Goal: Transaction & Acquisition: Subscribe to service/newsletter

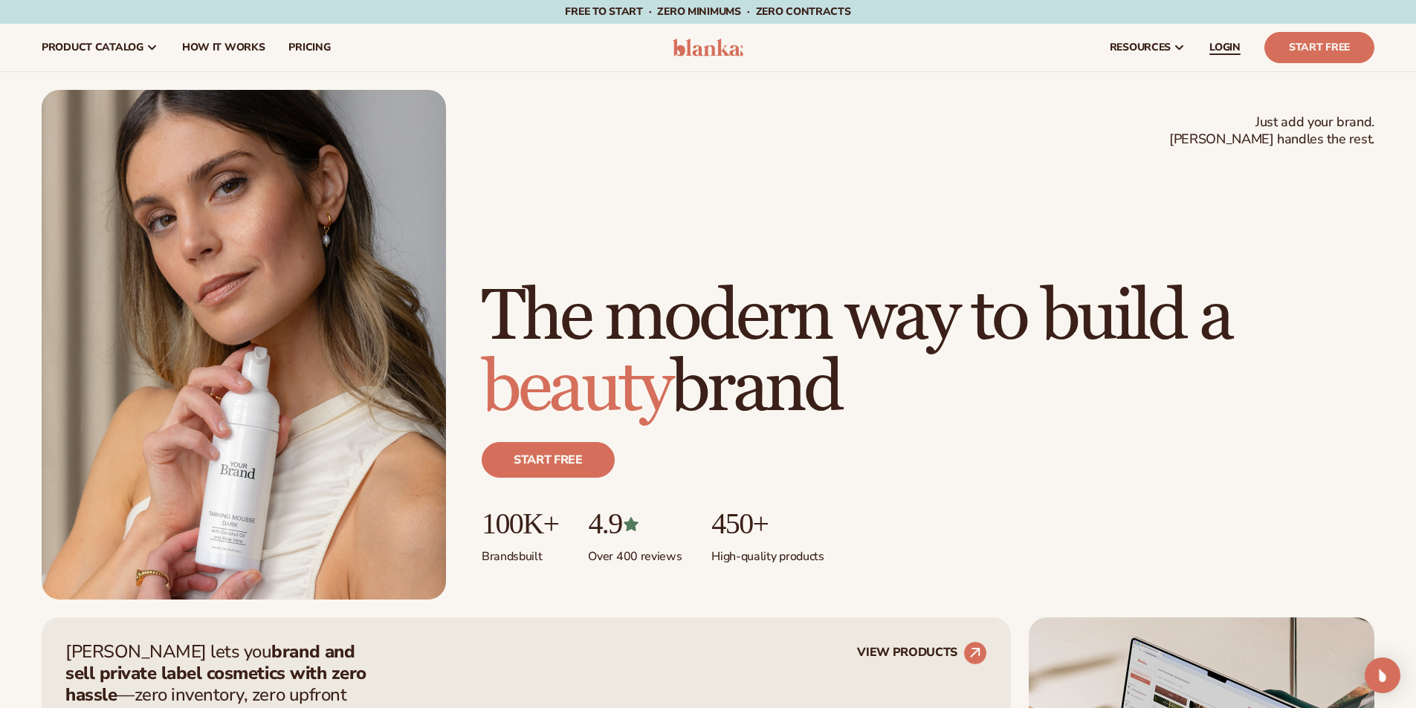
click at [1218, 37] on link "LOGIN" at bounding box center [1224, 48] width 55 height 48
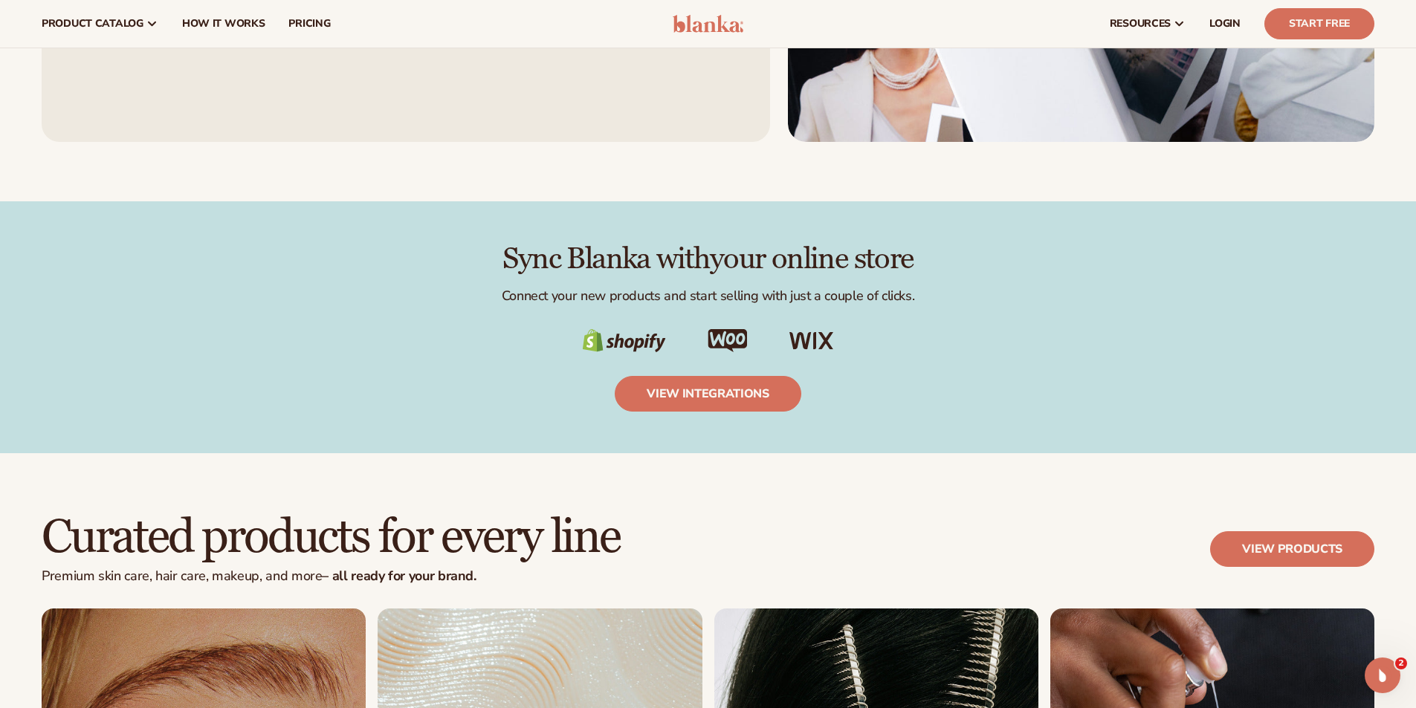
scroll to position [2477, 0]
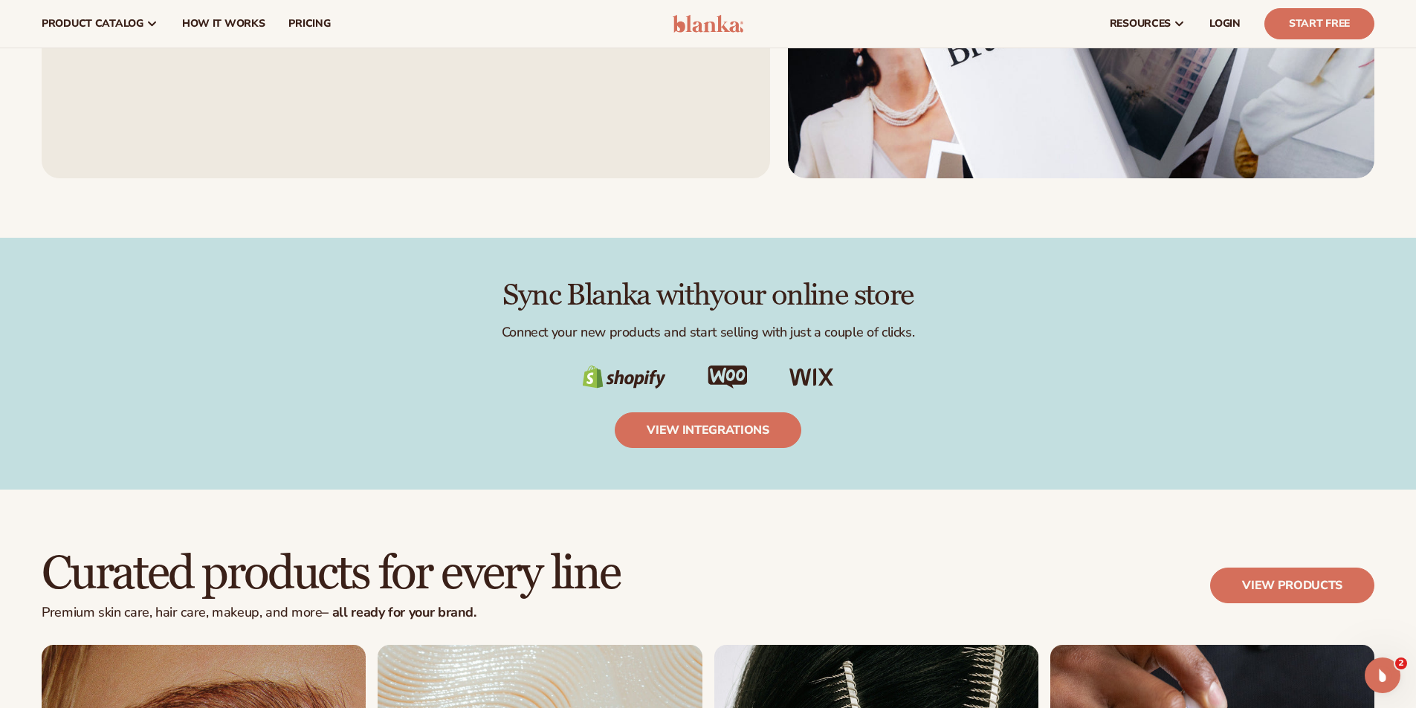
click at [813, 374] on img at bounding box center [811, 378] width 45 height 18
drag, startPoint x: 705, startPoint y: 377, endPoint x: 774, endPoint y: 378, distance: 69.1
click at [774, 378] on div at bounding box center [708, 378] width 1332 height 24
drag, startPoint x: 758, startPoint y: 383, endPoint x: 766, endPoint y: 380, distance: 8.5
click at [760, 383] on div at bounding box center [708, 378] width 1332 height 24
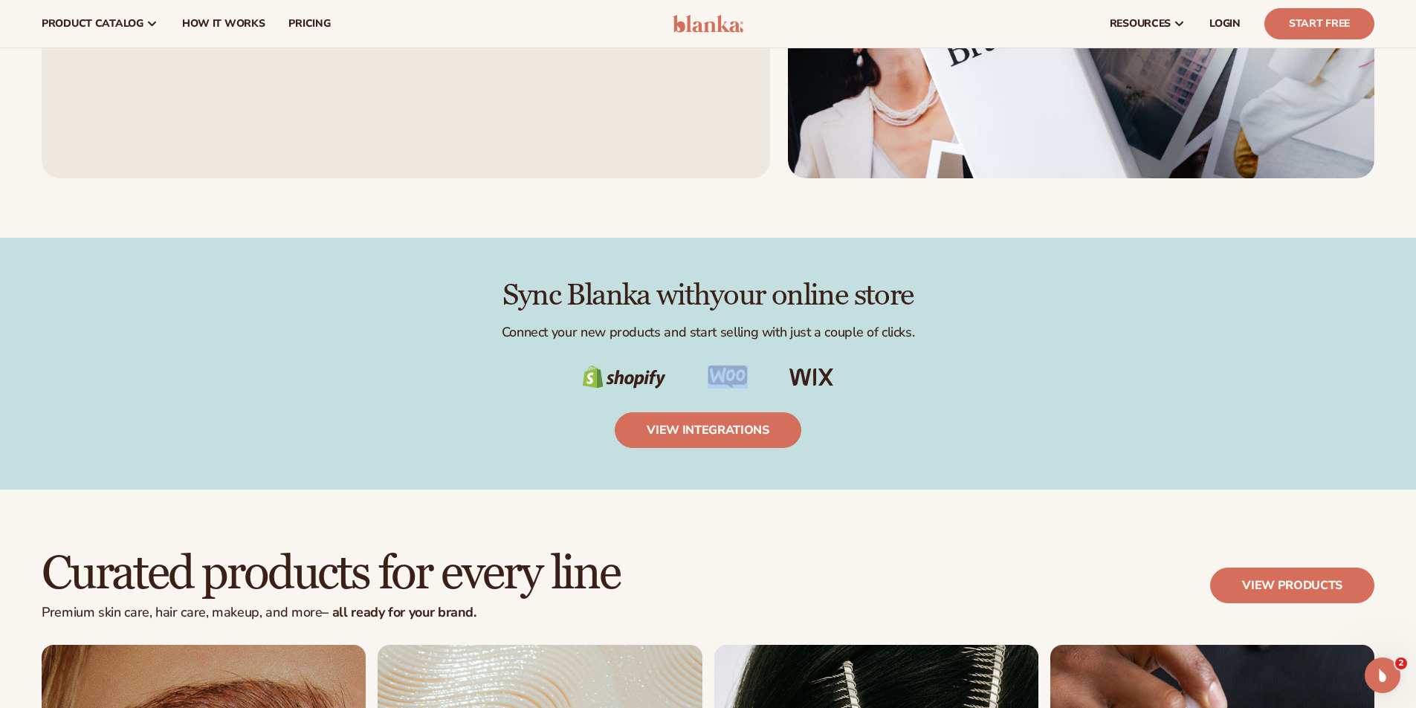
click at [826, 373] on img at bounding box center [811, 378] width 45 height 18
click at [751, 427] on link "view integrations" at bounding box center [708, 430] width 187 height 36
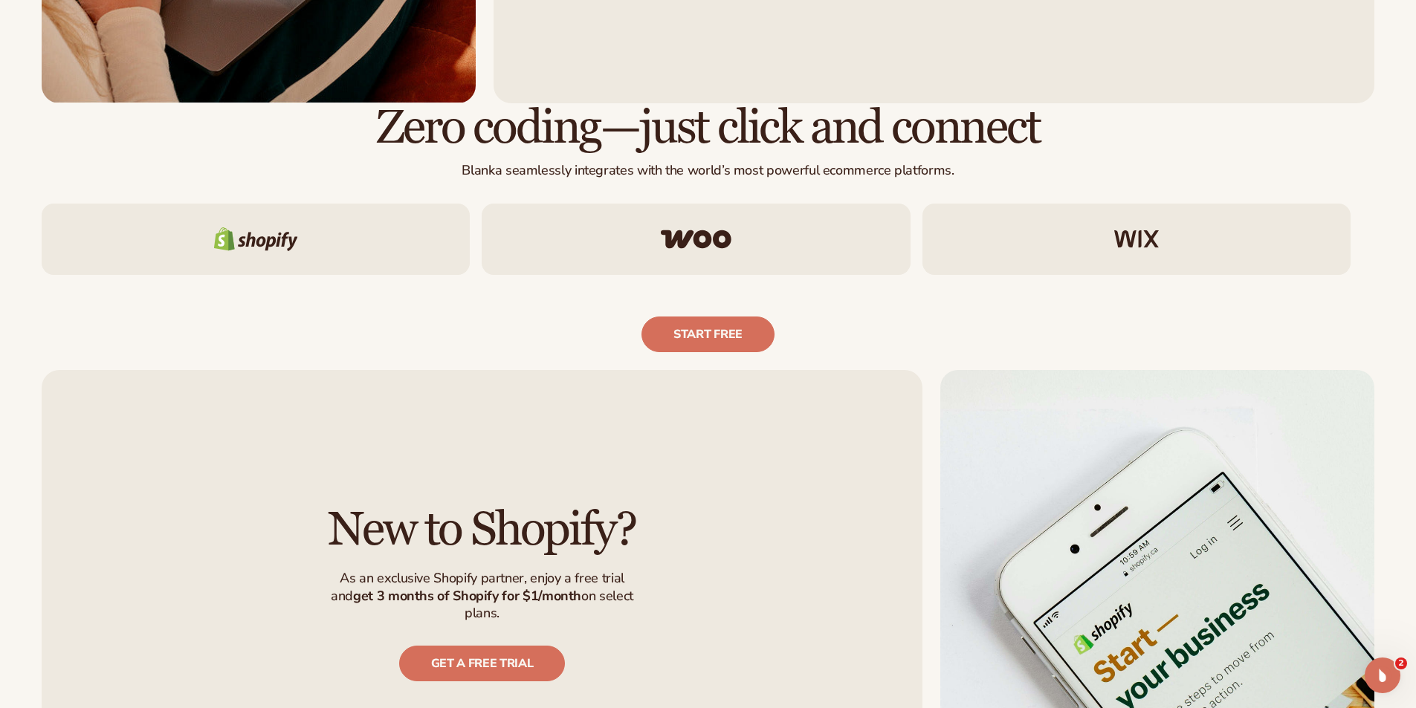
click at [683, 352] on div "New to Shopify? As an exclusive Shopify partner, enjoy a free trial and  get 3 …" at bounding box center [708, 593] width 1416 height 483
click at [690, 343] on link "Start free" at bounding box center [707, 335] width 133 height 36
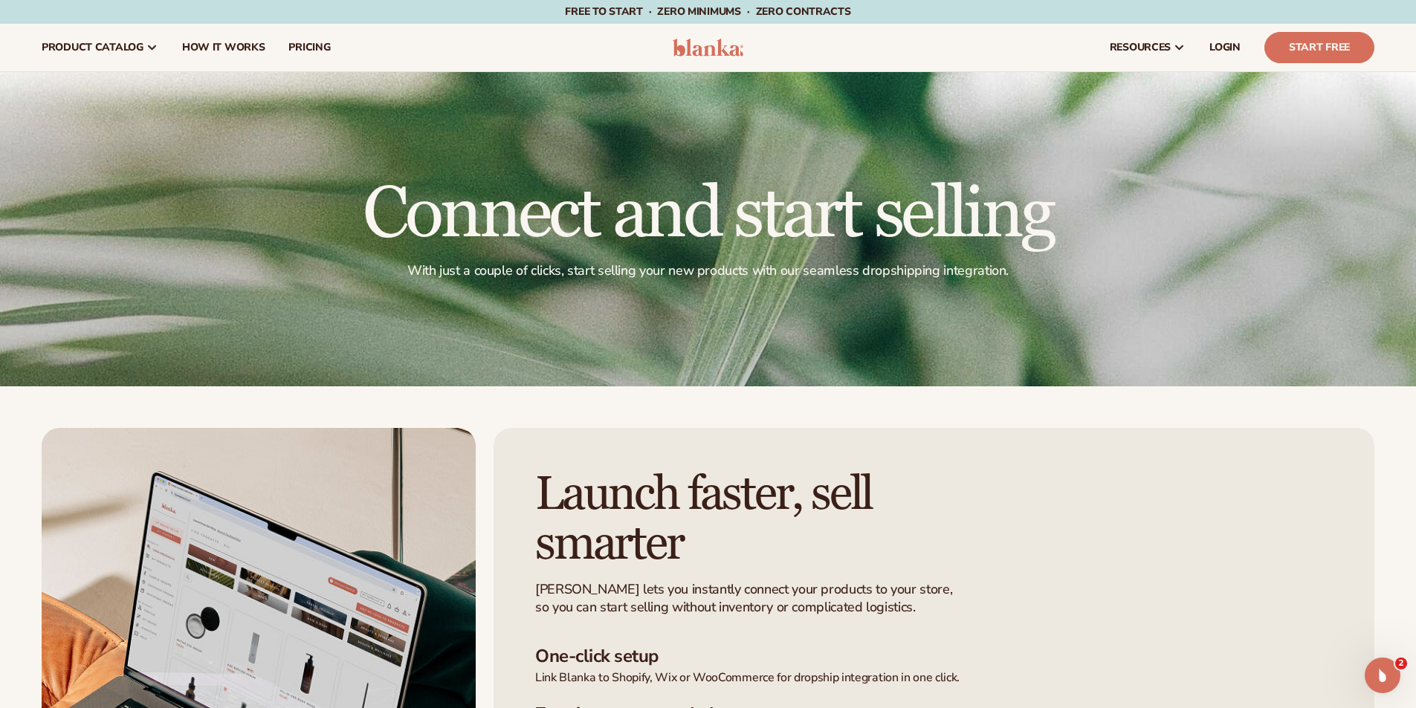
click at [691, 47] on img at bounding box center [708, 48] width 71 height 18
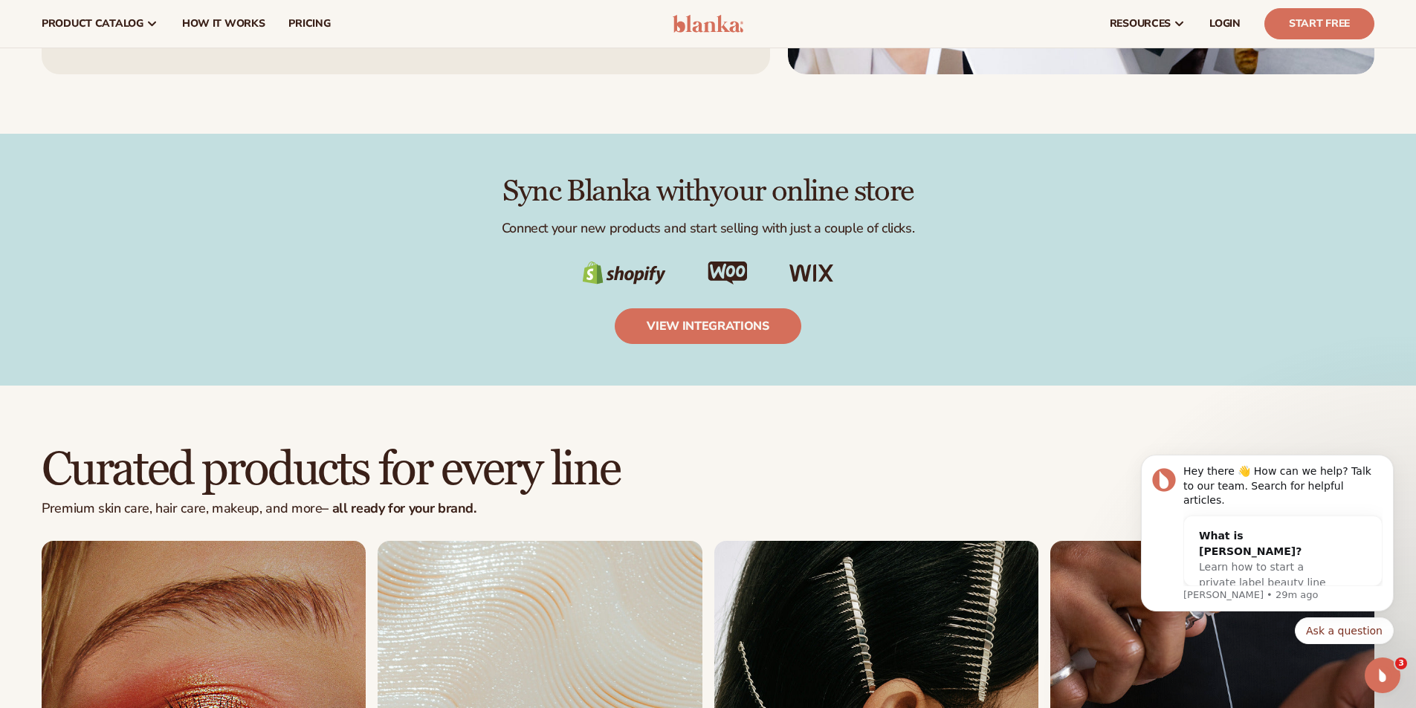
scroll to position [2477, 0]
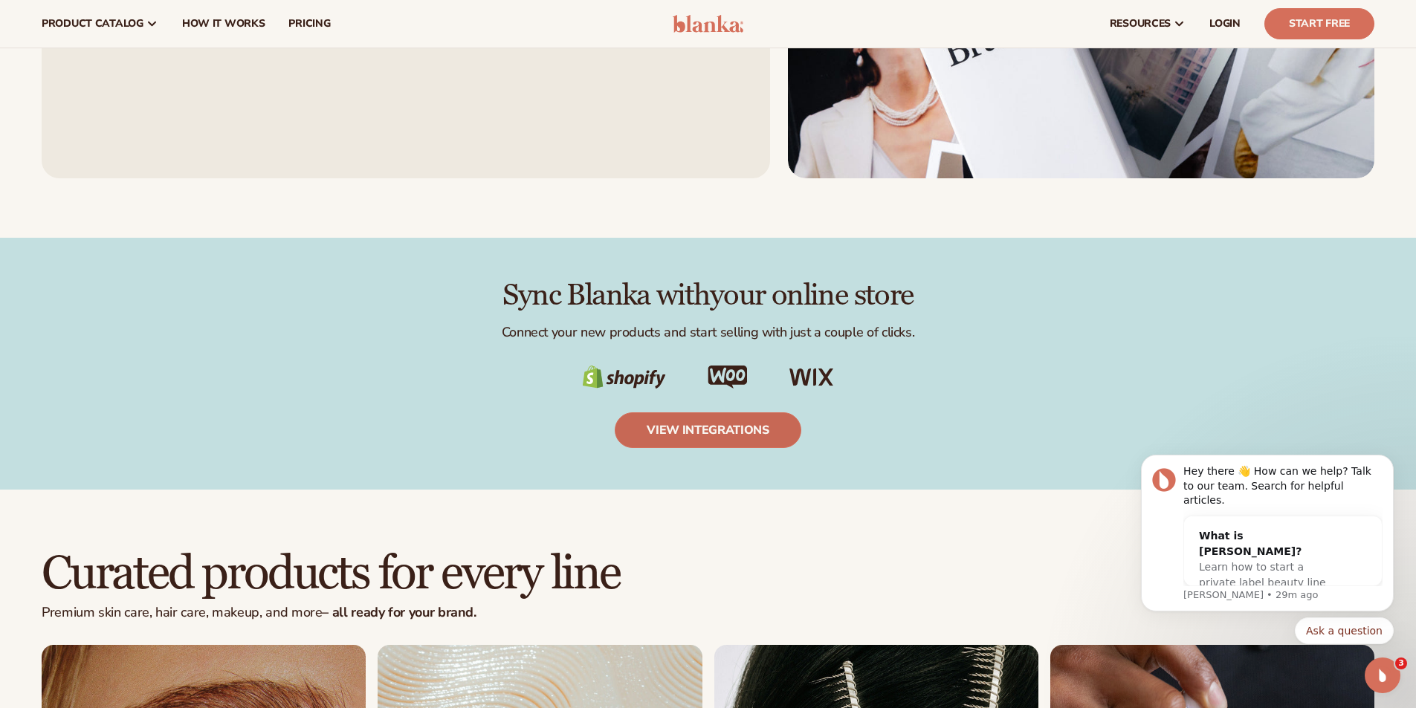
click at [726, 433] on link "view integrations" at bounding box center [708, 430] width 187 height 36
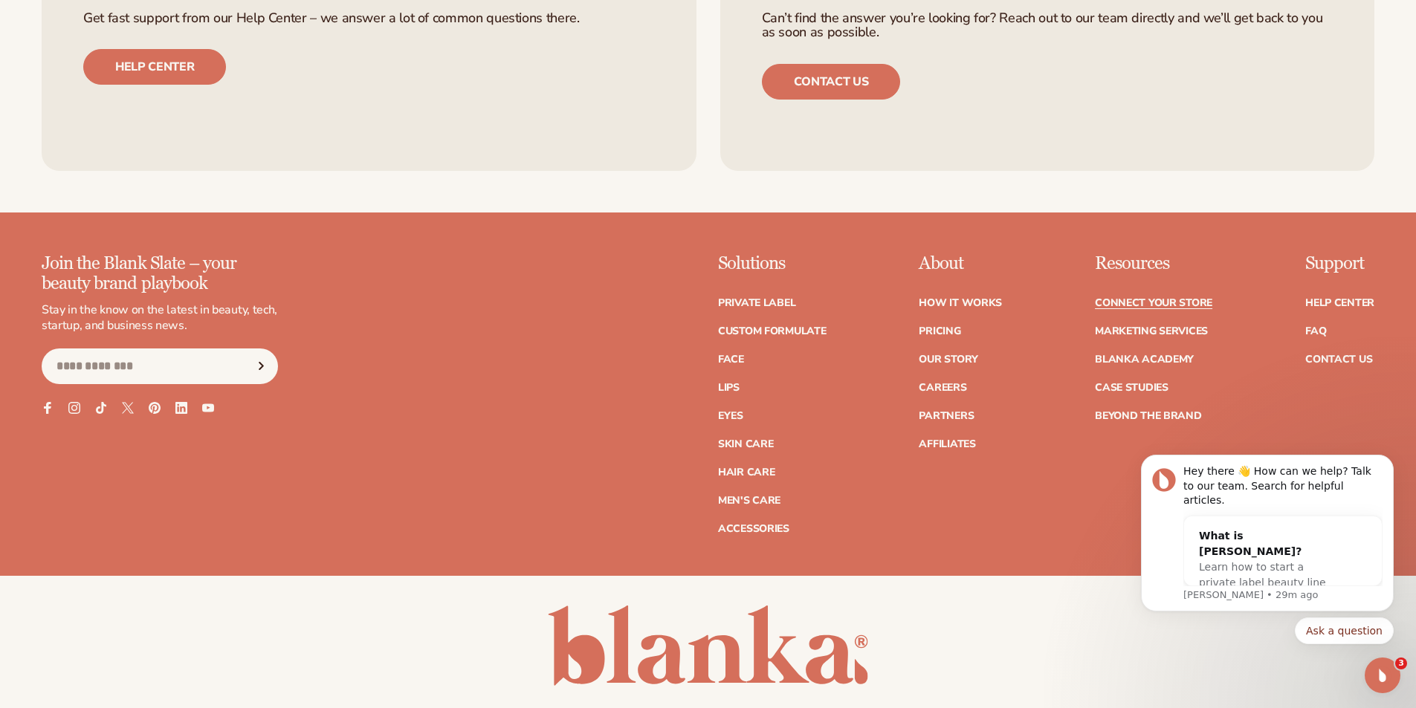
scroll to position [1972, 0]
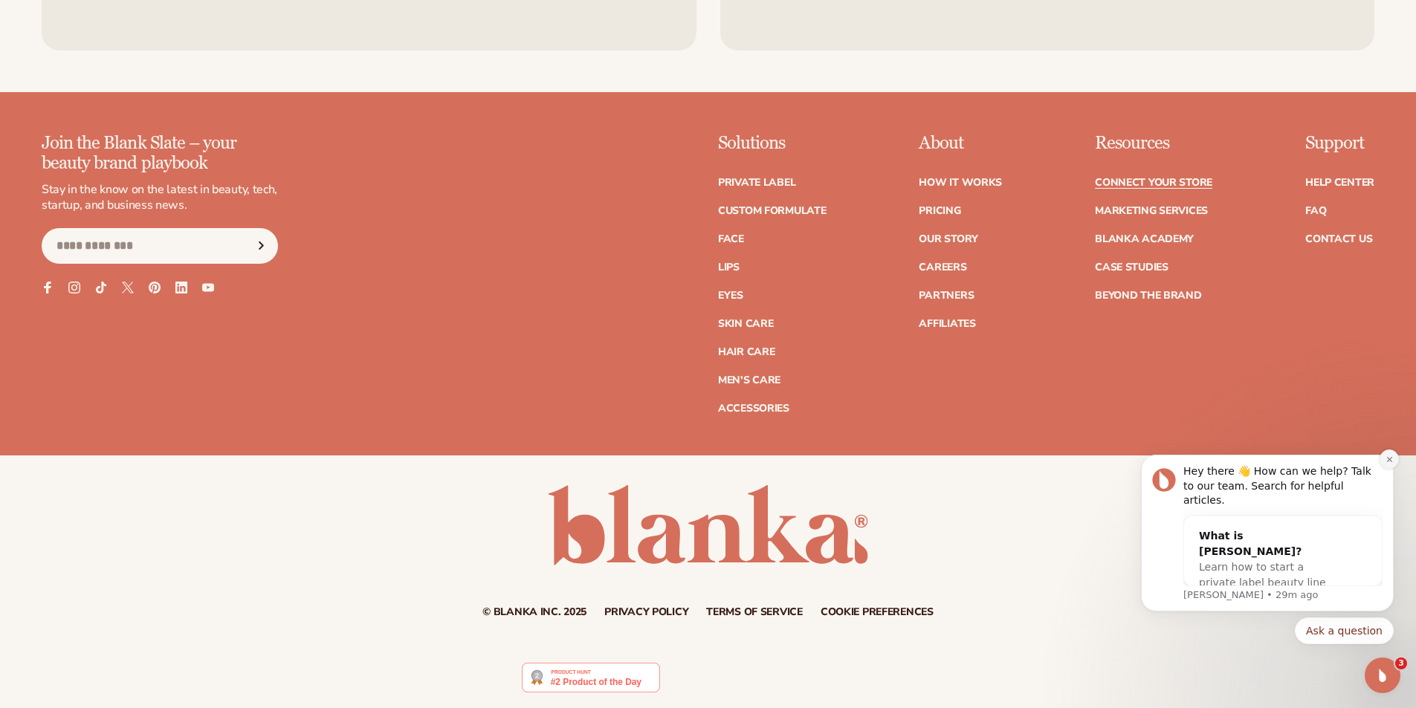
click at [1385, 469] on button "Dismiss notification" at bounding box center [1388, 459] width 19 height 19
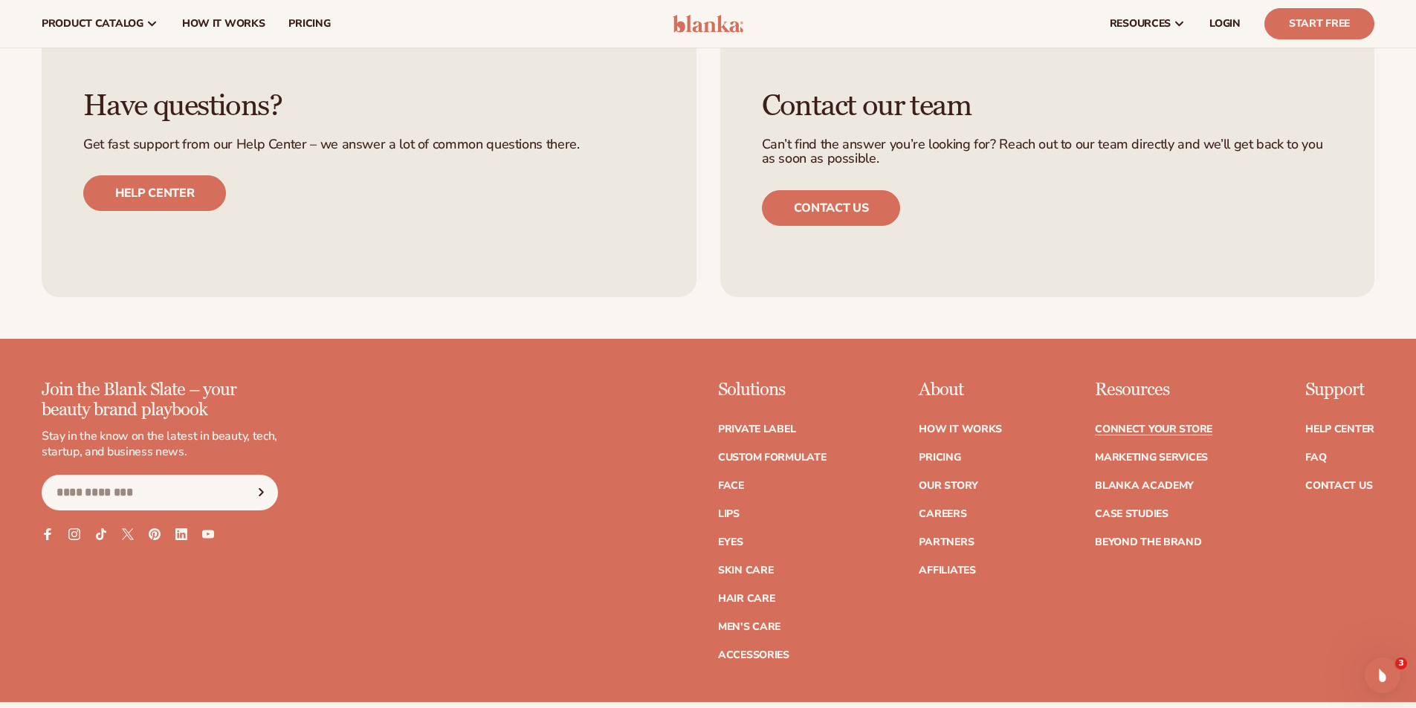
scroll to position [1725, 0]
click at [981, 427] on link "How It Works" at bounding box center [960, 430] width 83 height 10
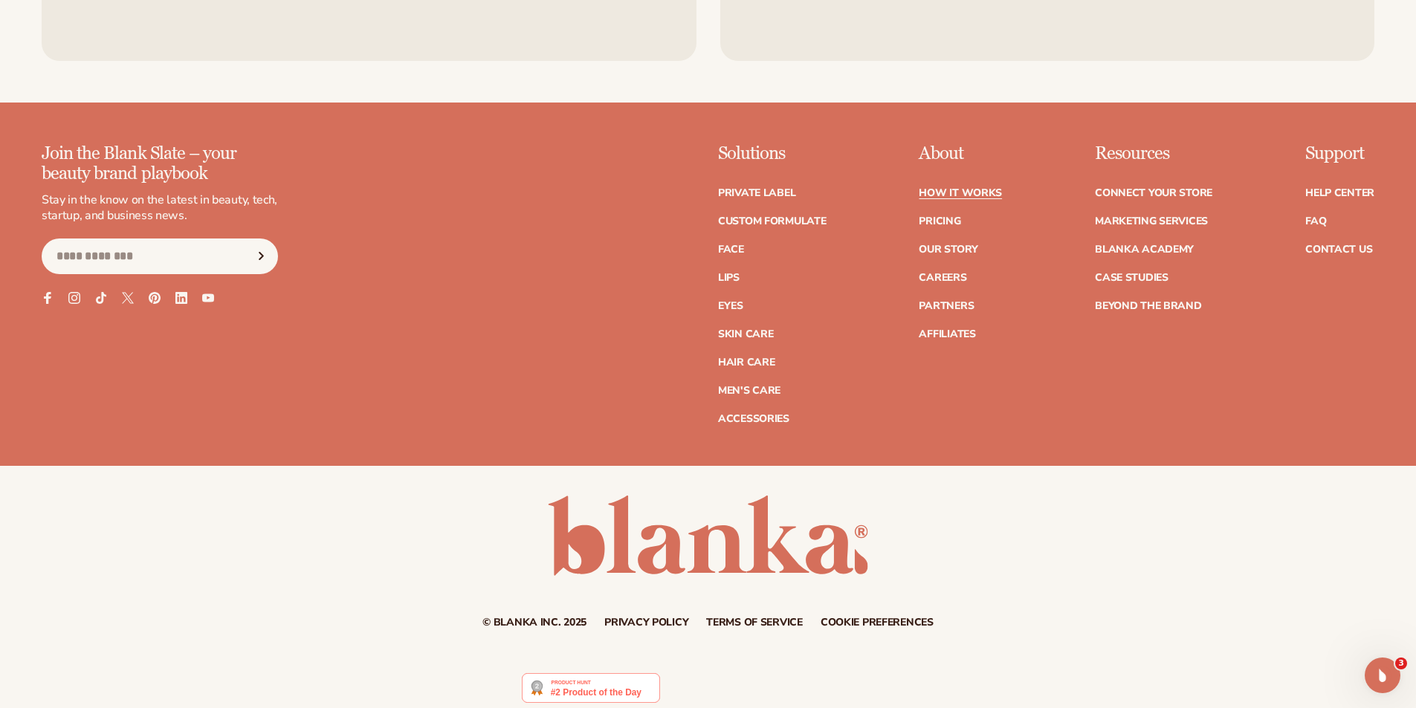
scroll to position [3887, 0]
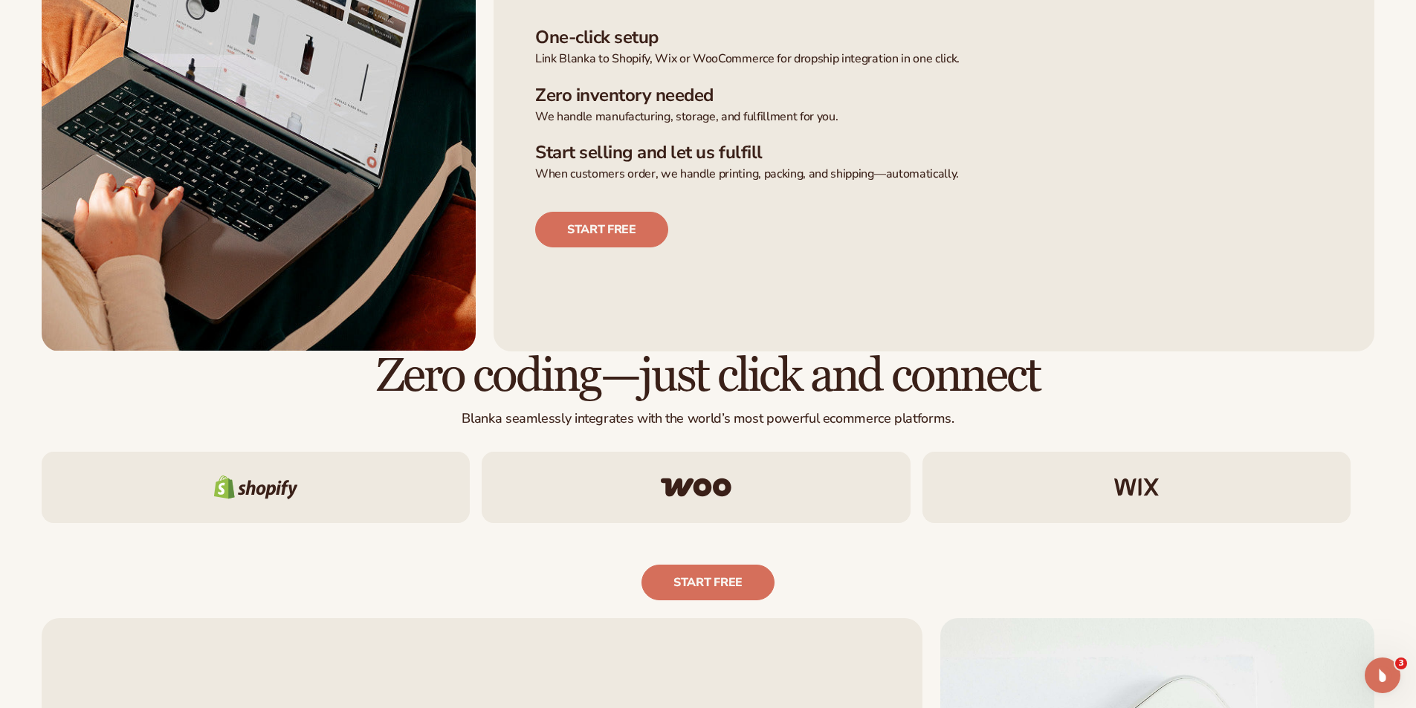
scroll to position [867, 0]
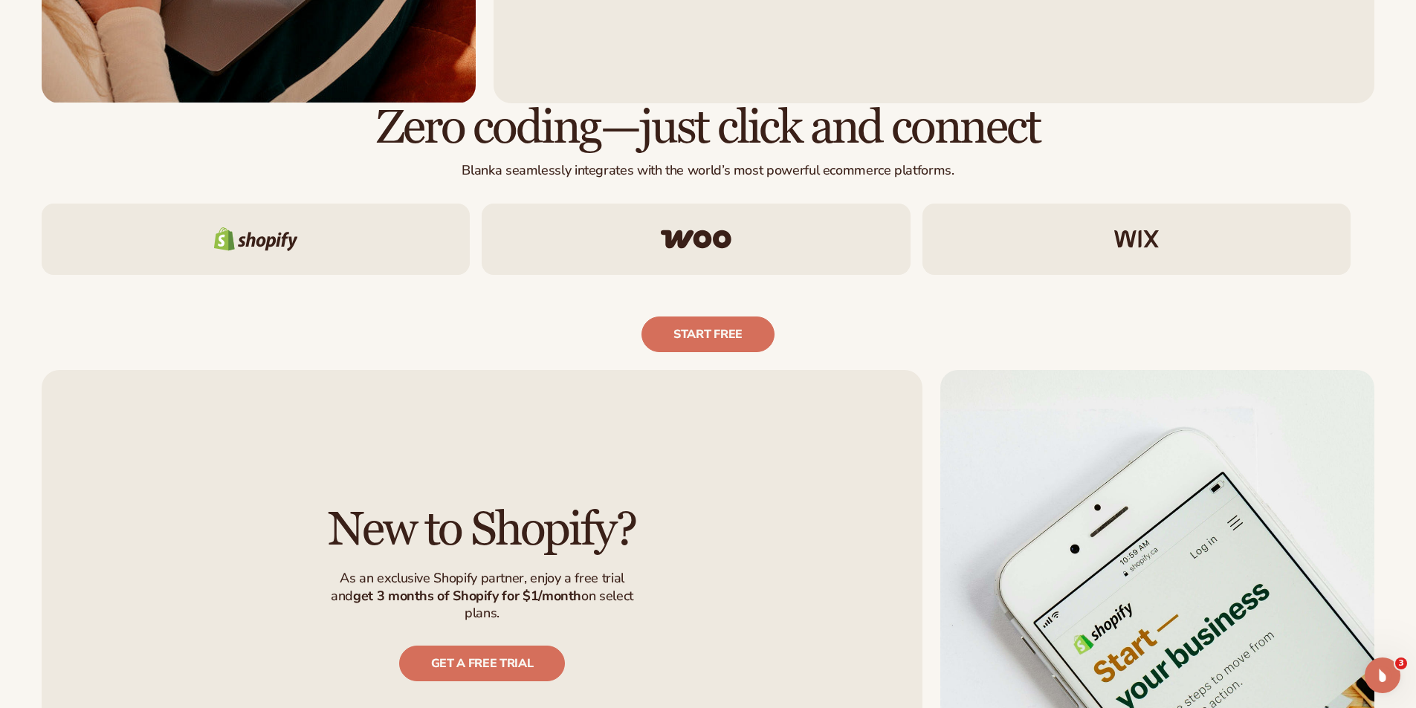
click at [693, 247] on img at bounding box center [696, 239] width 71 height 19
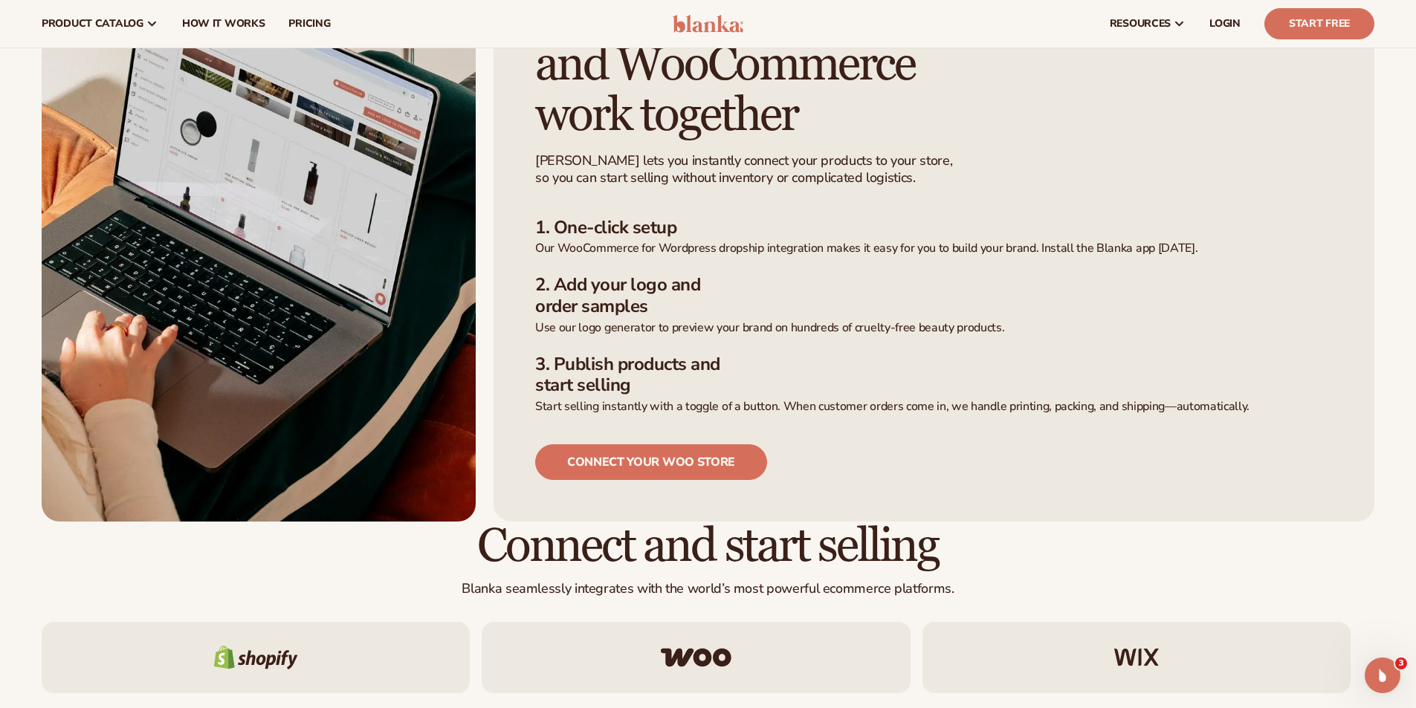
scroll to position [496, 0]
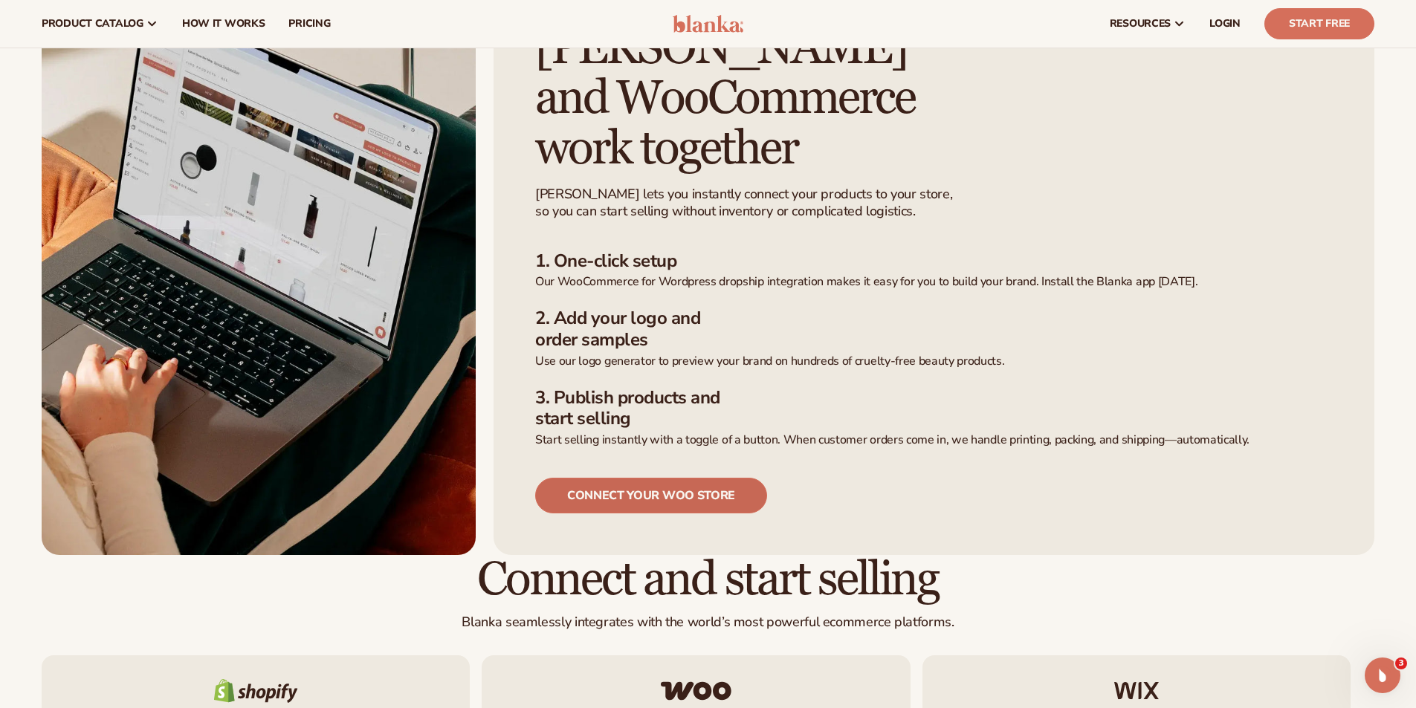
click at [672, 478] on link "connect your woo store" at bounding box center [651, 496] width 232 height 36
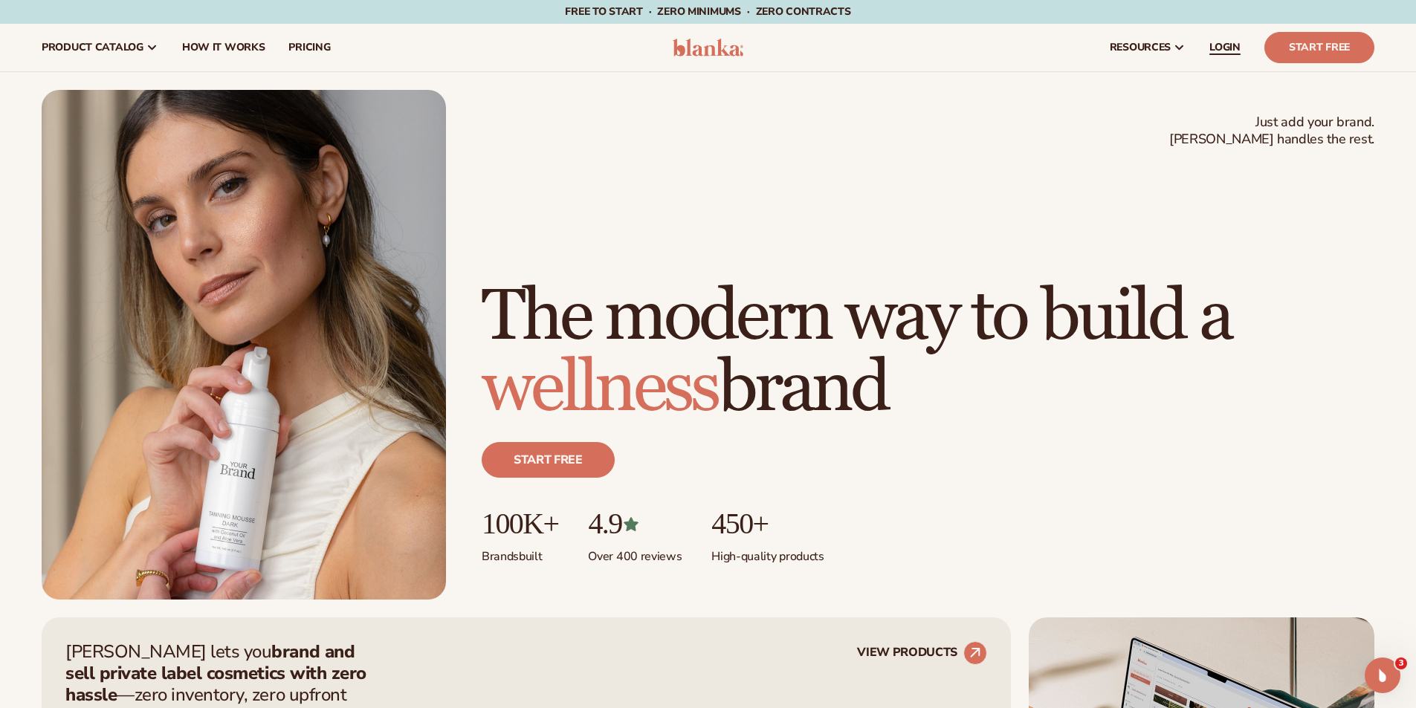
click at [1218, 49] on span "LOGIN" at bounding box center [1224, 48] width 31 height 12
